Goal: Find specific page/section: Find specific page/section

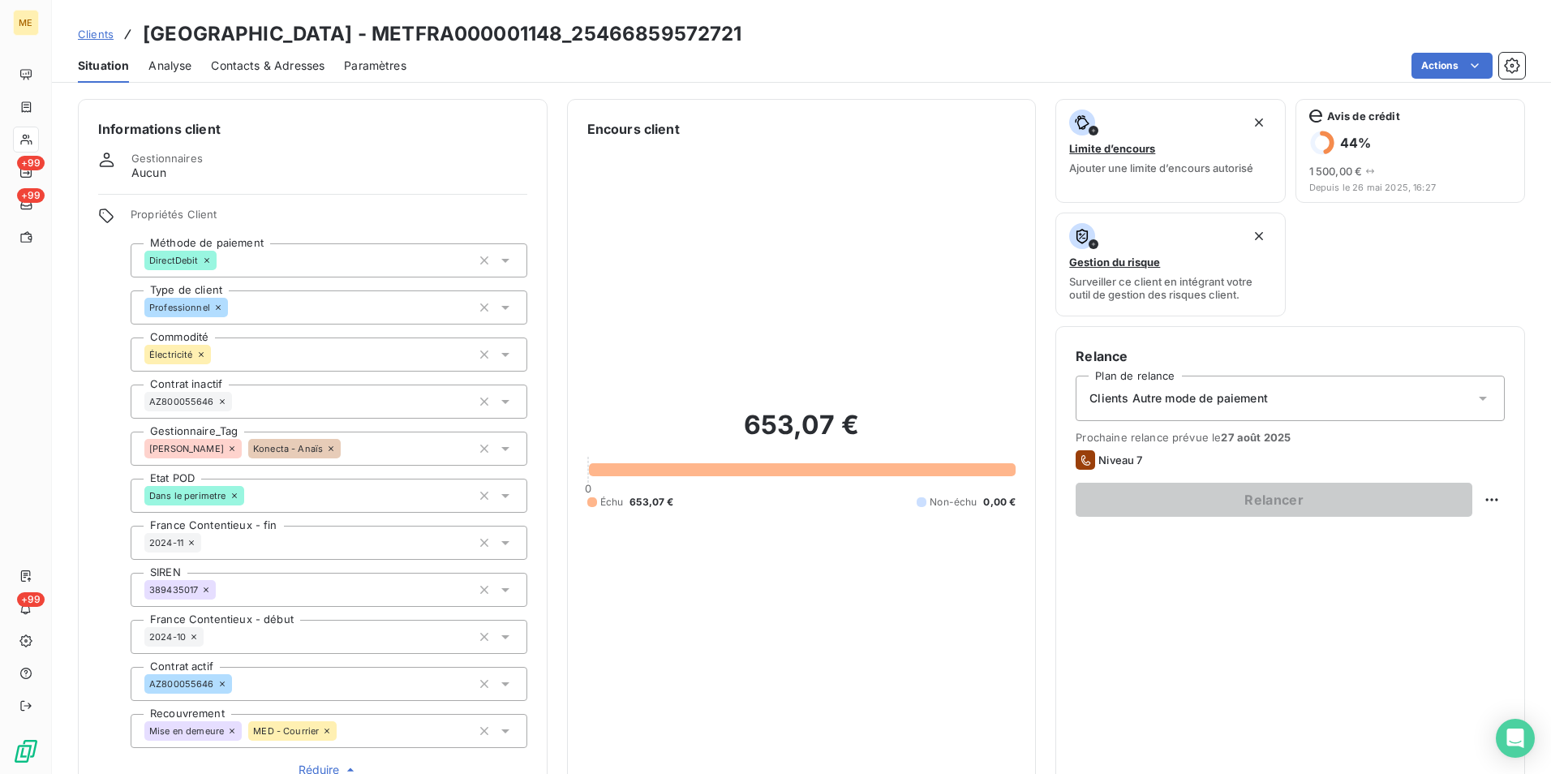
scroll to position [450, 0]
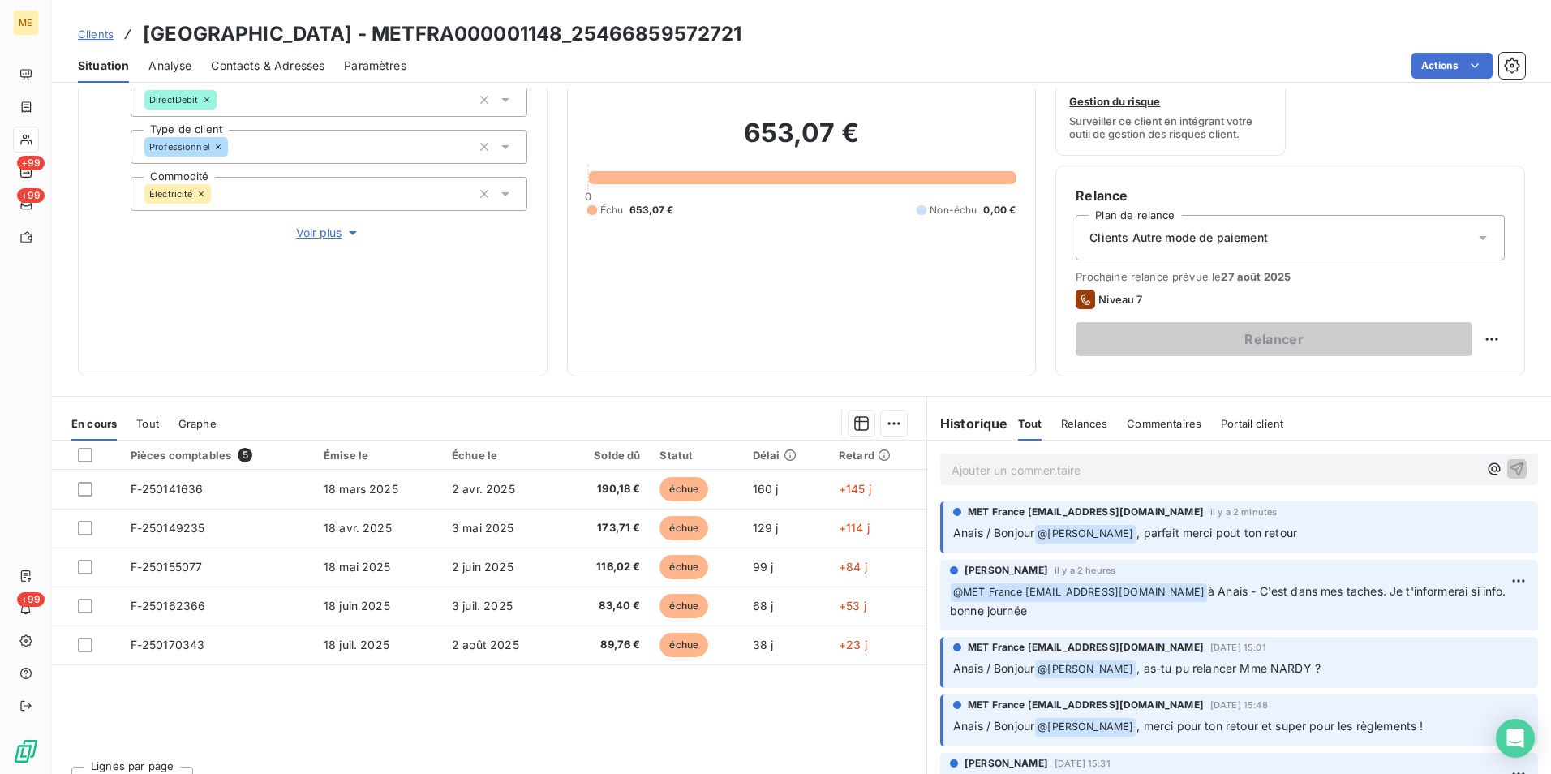
scroll to position [188, 0]
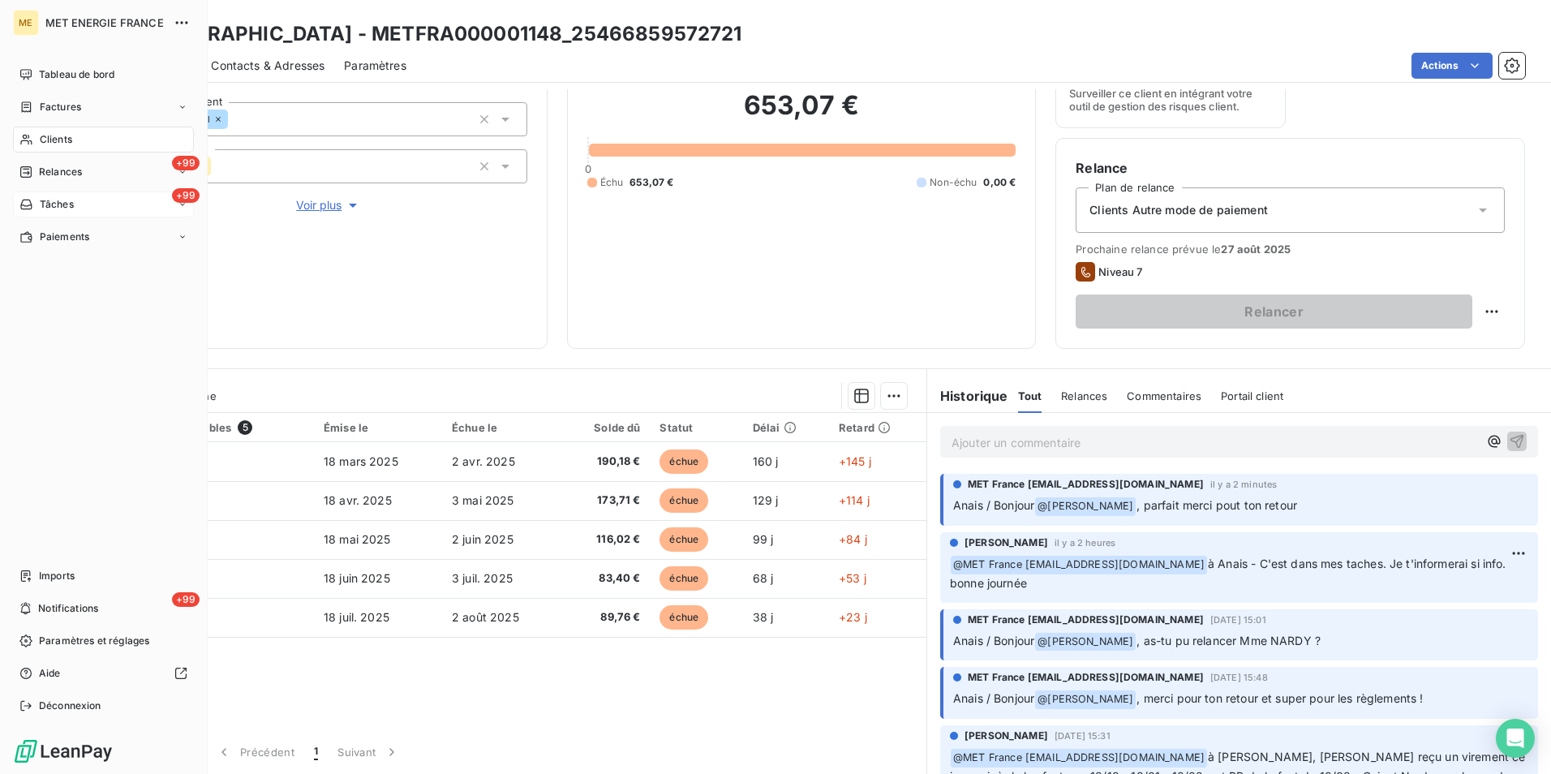
click at [54, 202] on span "Tâches" at bounding box center [57, 204] width 34 height 15
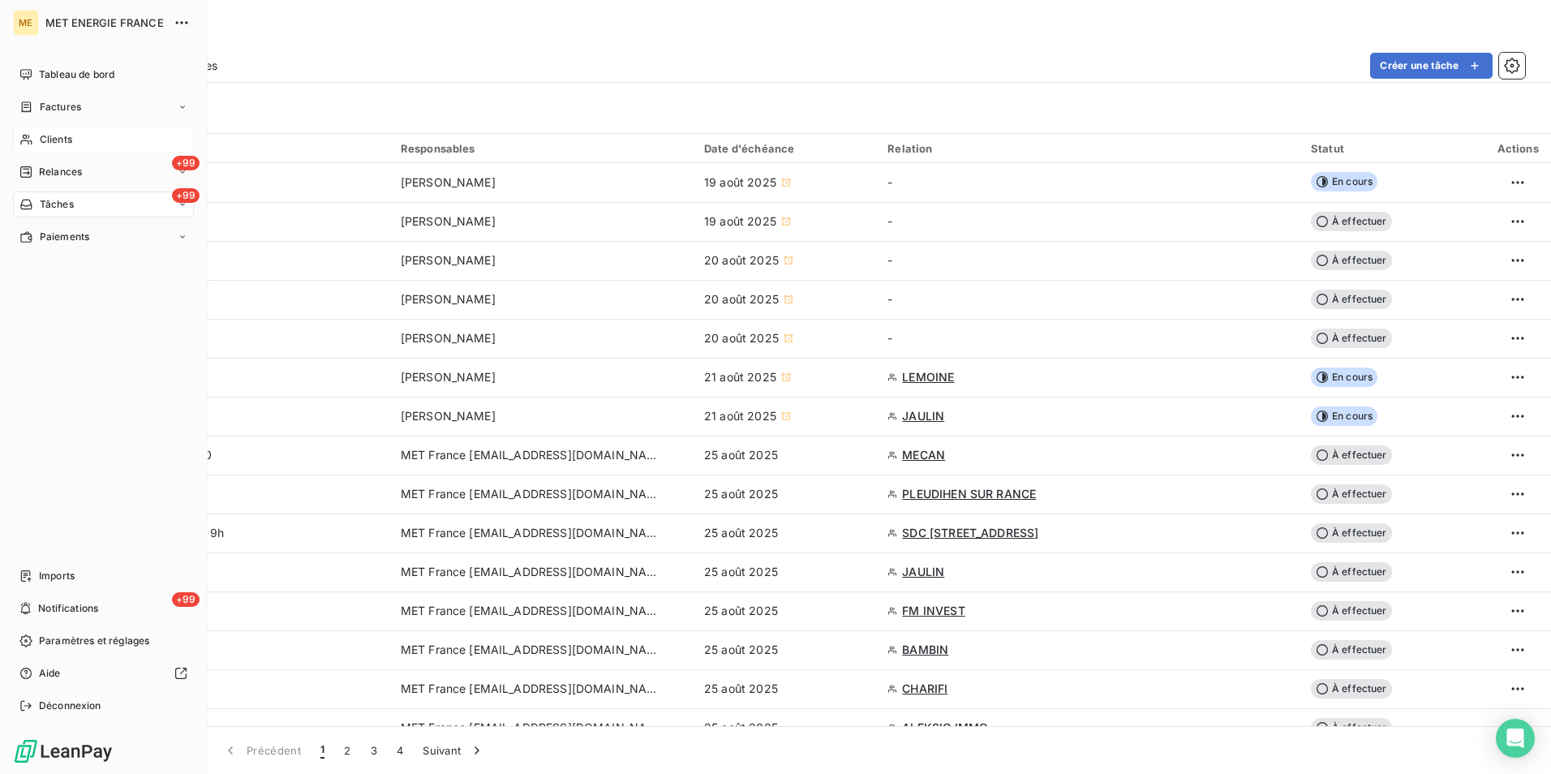
click at [44, 133] on span "Clients" at bounding box center [56, 139] width 32 height 15
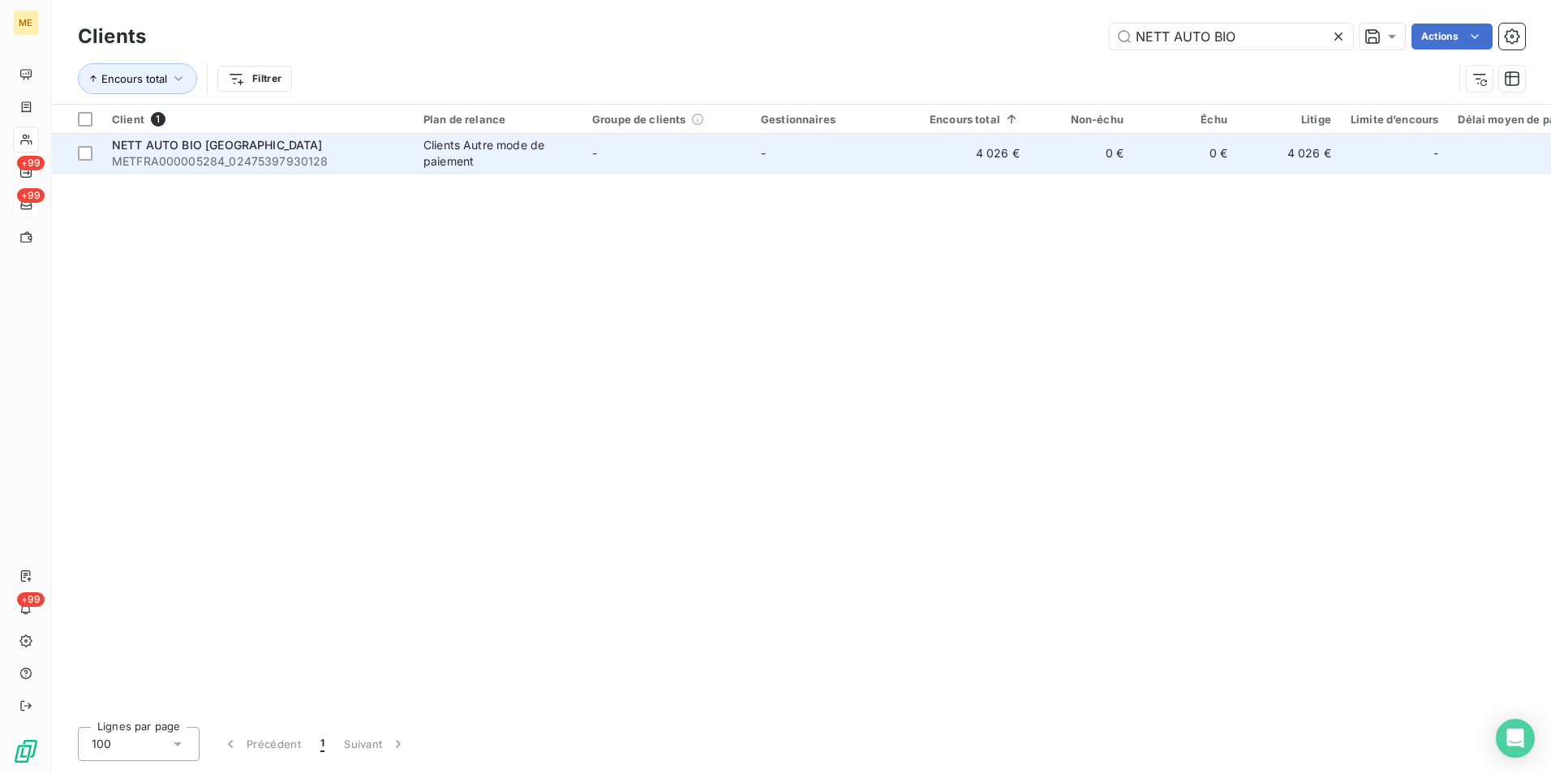
type input "NETT AUTO BIO"
click at [771, 166] on td "-" at bounding box center [835, 153] width 169 height 39
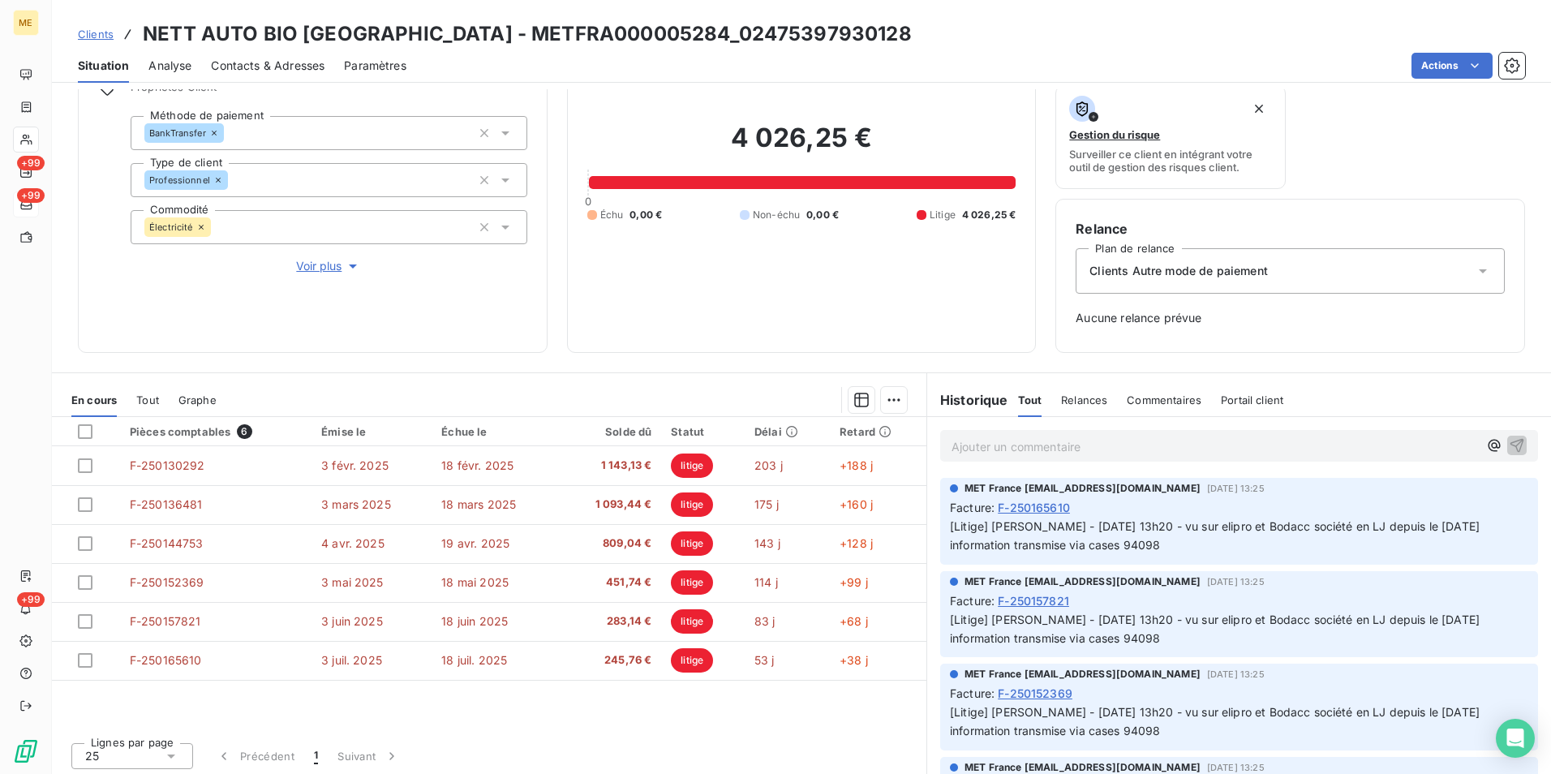
scroll to position [131, 0]
